Goal: Information Seeking & Learning: Learn about a topic

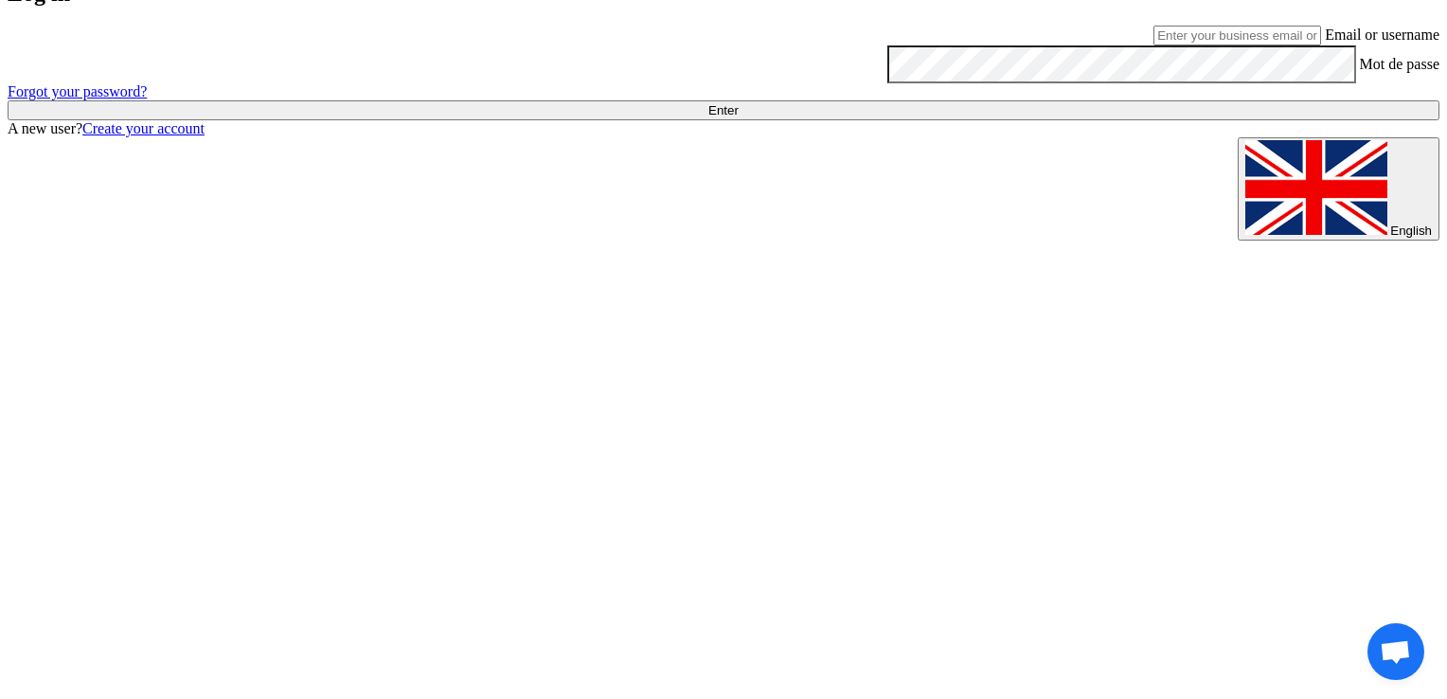
type input "[EMAIL_ADDRESS][DOMAIN_NAME]"
click at [1106, 120] on input "الدخول" at bounding box center [724, 110] width 1432 height 20
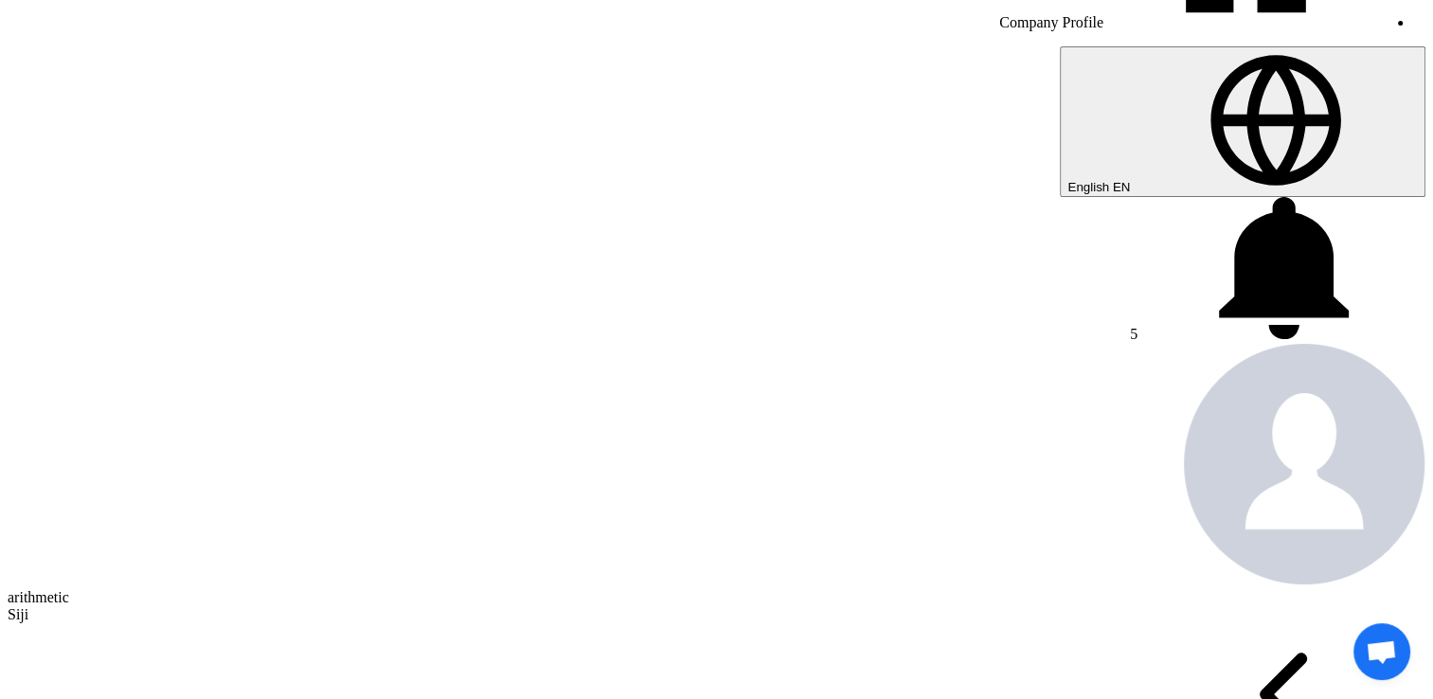
scroll to position [493, 0]
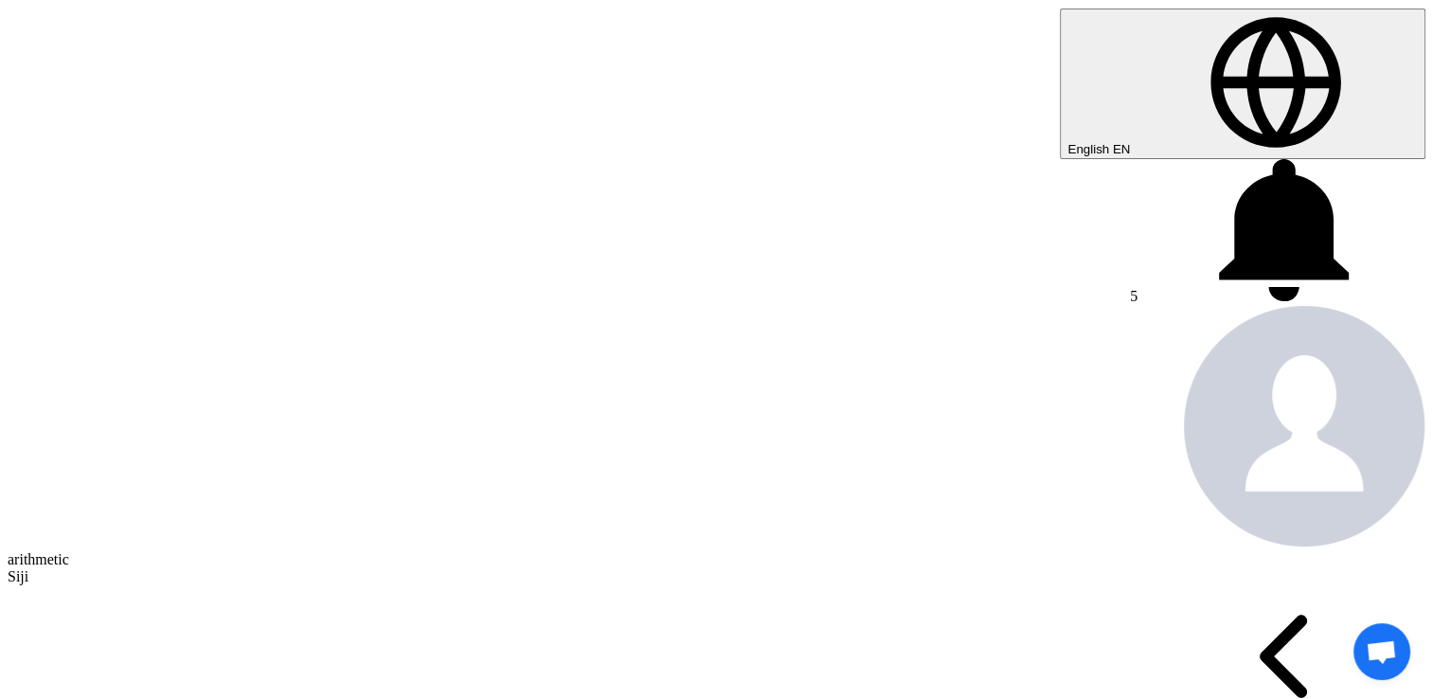
drag, startPoint x: 849, startPoint y: 188, endPoint x: 1126, endPoint y: 239, distance: 282.2
copy font "acuum Pump - GVD 80: Double Stage Oil Sealed Rotary Vane // Inlet filter: Model…"
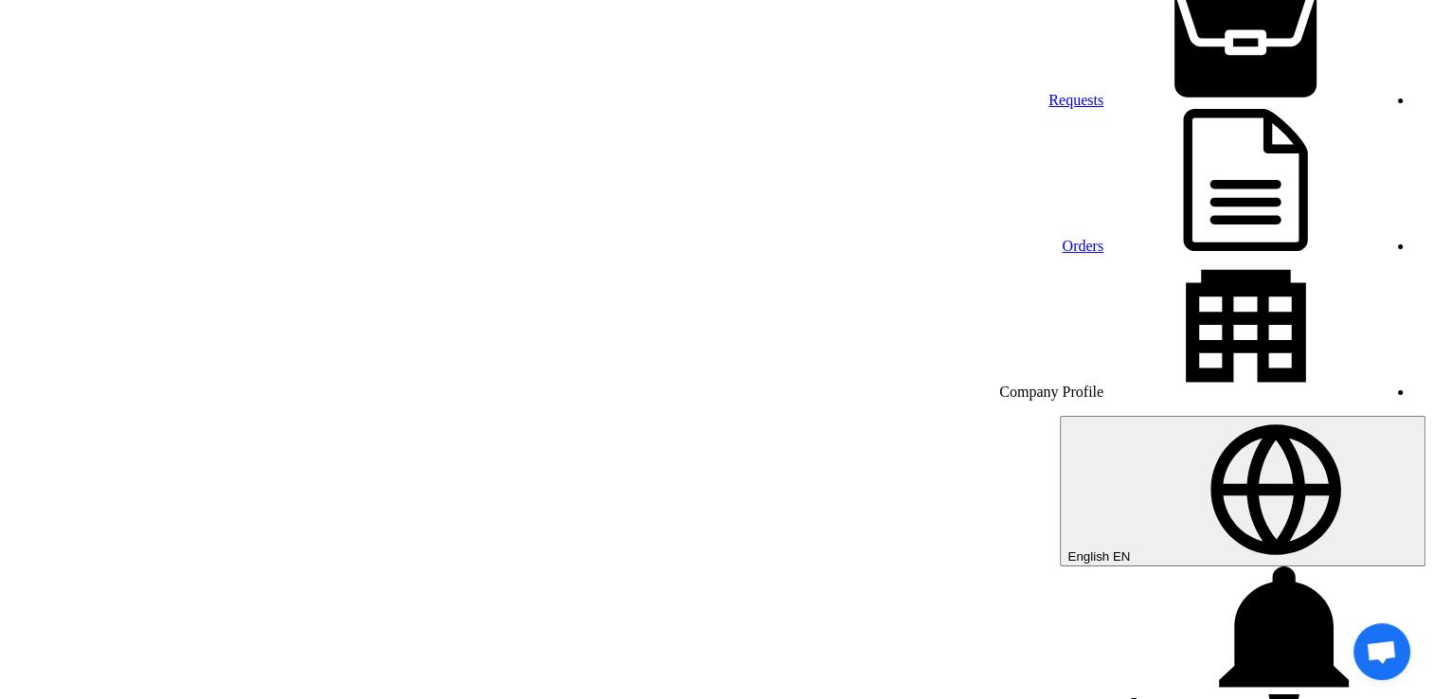
scroll to position [76, 0]
